Goal: Find specific page/section: Find specific page/section

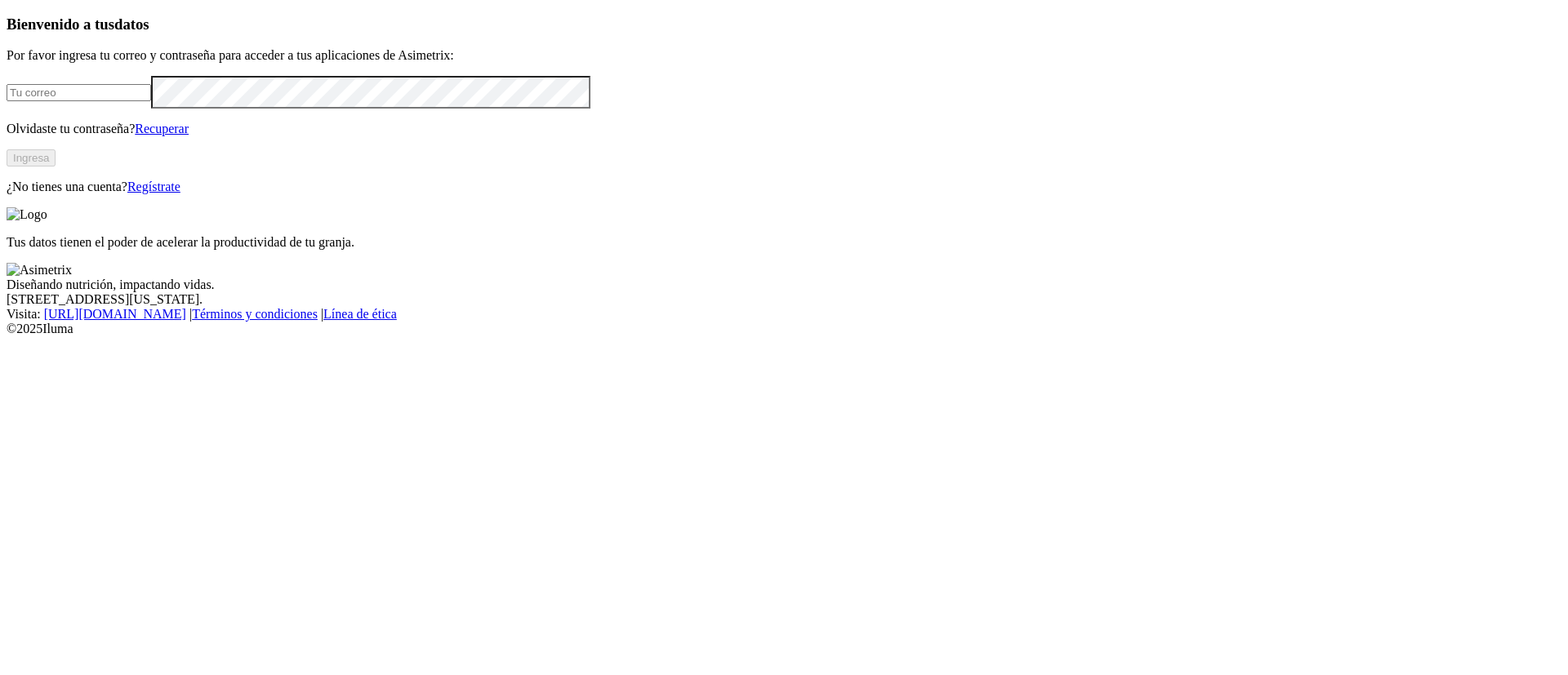
type input "[PERSON_NAME][EMAIL_ADDRESS][PERSON_NAME][DOMAIN_NAME]"
click at [55, 166] on button "Ingresa" at bounding box center [32, 157] width 49 height 17
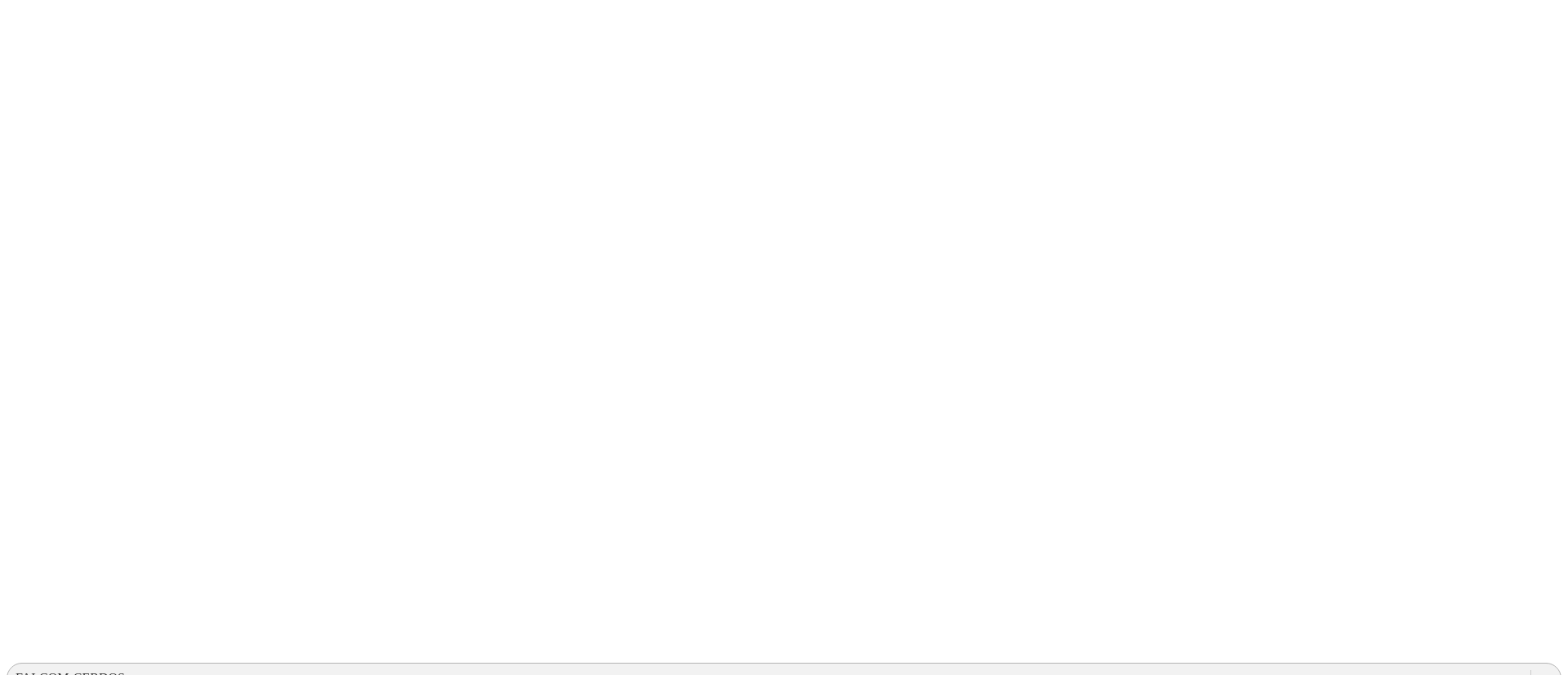
click at [1531, 664] on div at bounding box center [1546, 679] width 30 height 30
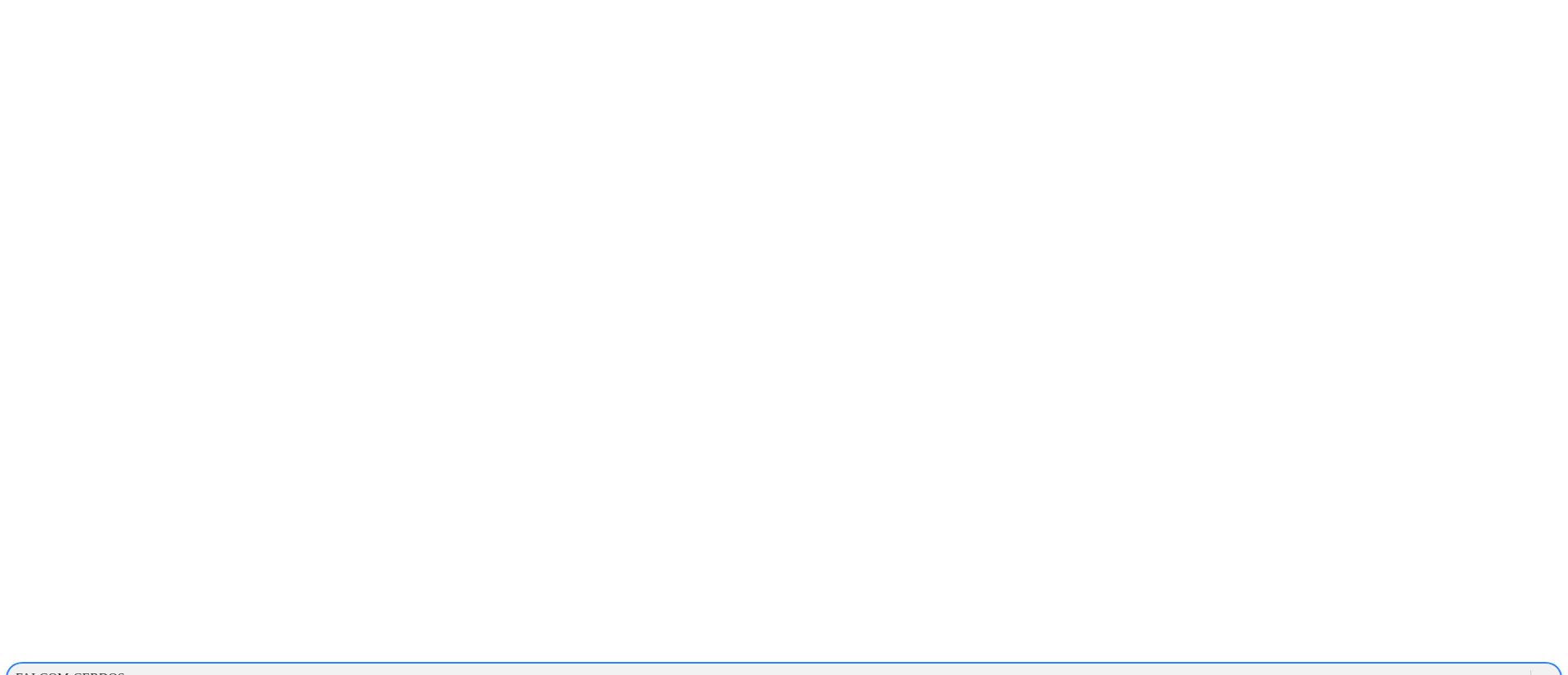
scroll to position [2, 0]
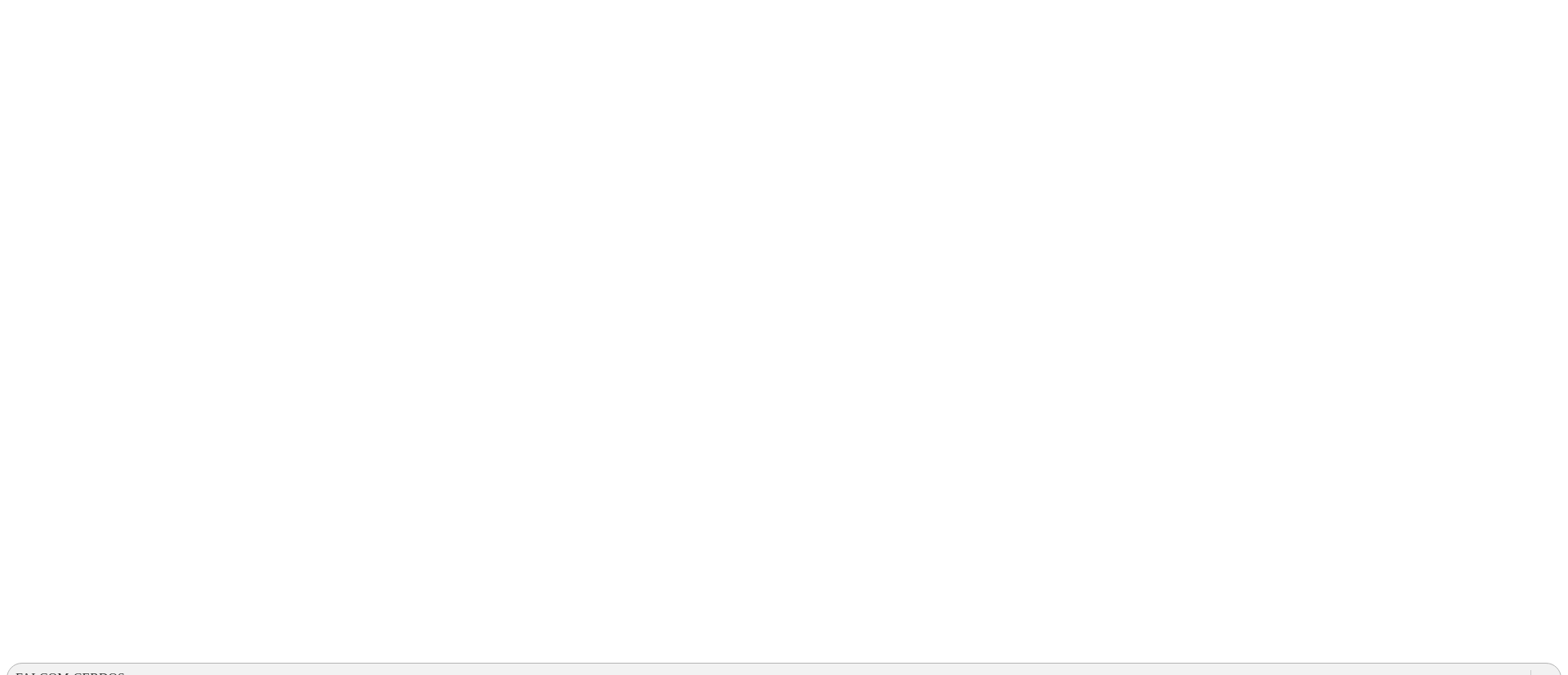
click at [1537, 670] on icon at bounding box center [1545, 678] width 17 height 17
